Goal: Find specific page/section: Find specific page/section

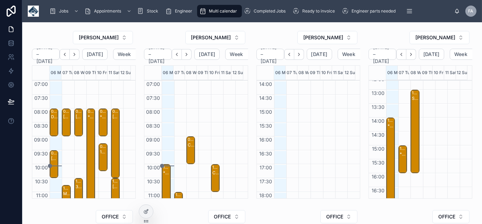
click at [79, 56] on button "Next" at bounding box center [75, 54] width 10 height 11
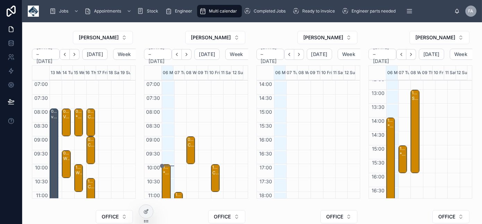
click at [67, 54] on icon "Back" at bounding box center [64, 54] width 5 height 5
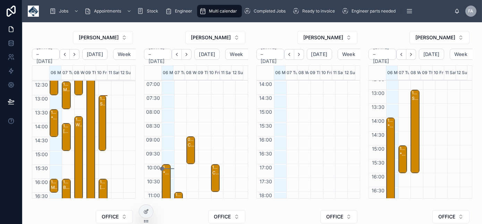
scroll to position [57, 0]
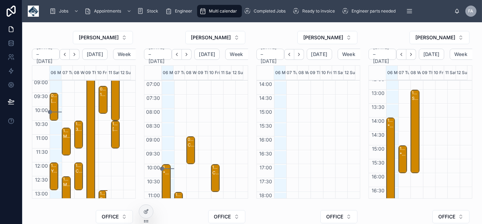
click at [77, 54] on icon "Next" at bounding box center [74, 54] width 5 height 5
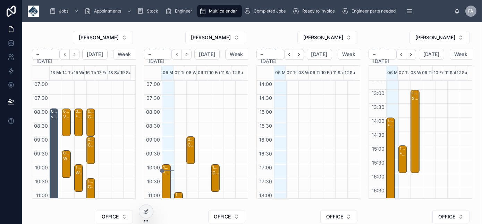
click at [67, 54] on icon "Back" at bounding box center [64, 54] width 5 height 5
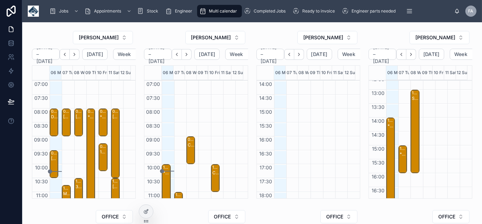
click at [77, 53] on icon "Next" at bounding box center [74, 54] width 5 height 5
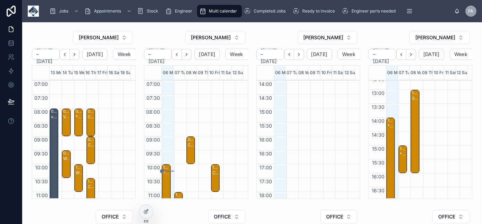
click at [75, 56] on icon "Next" at bounding box center [74, 54] width 5 height 5
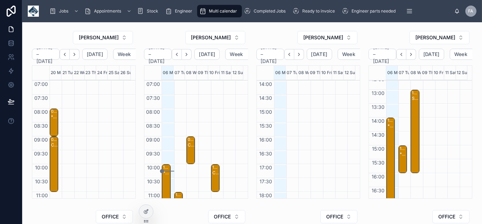
click at [70, 54] on button "Back" at bounding box center [65, 54] width 10 height 11
